Goal: Find specific page/section: Find specific page/section

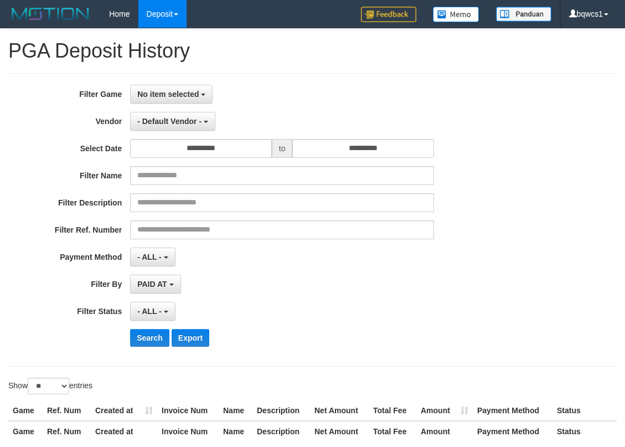
select select "**********"
select select "**"
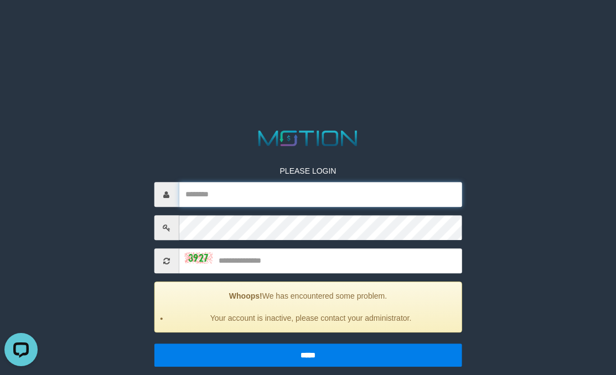
click at [230, 202] on input "text" at bounding box center [320, 195] width 283 height 25
click at [465, 28] on html "PLEASE LOGIN Whoops! We has encountered some problem. Your account is inactive,…" at bounding box center [308, 14] width 616 height 28
